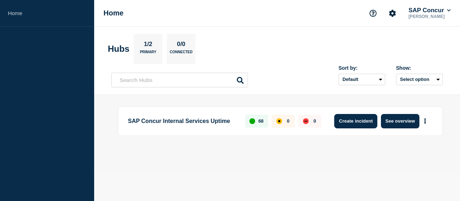
click at [366, 121] on button "Create incident" at bounding box center [356, 121] width 43 height 14
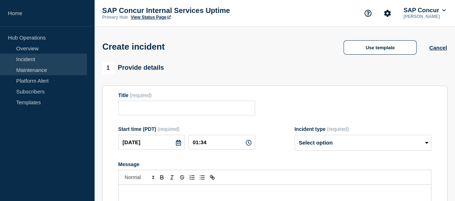
click at [31, 69] on link "Maintenance" at bounding box center [43, 69] width 87 height 11
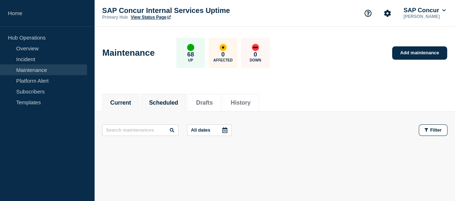
click at [170, 100] on button "Scheduled" at bounding box center [163, 103] width 29 height 6
click at [244, 100] on button "History" at bounding box center [241, 103] width 20 height 6
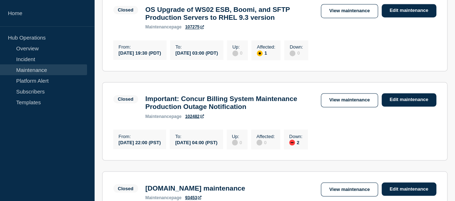
scroll to position [573, 0]
